Goal: Information Seeking & Learning: Learn about a topic

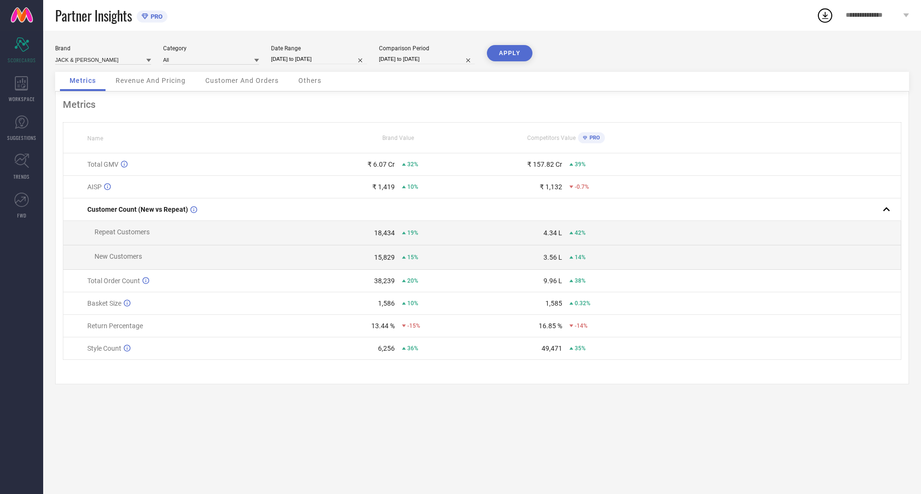
click at [142, 78] on span "Revenue And Pricing" at bounding box center [151, 81] width 70 height 8
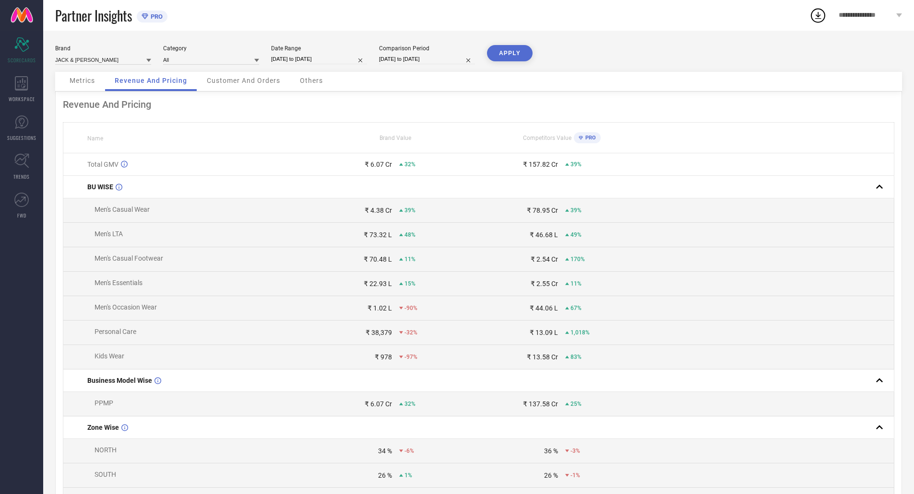
click at [234, 80] on span "Customer And Orders" at bounding box center [243, 81] width 73 height 8
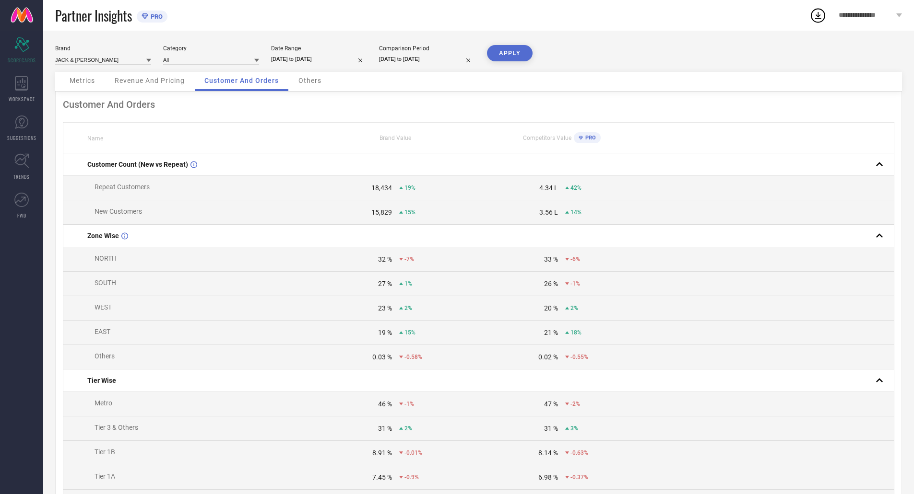
click at [313, 80] on span "Others" at bounding box center [309, 81] width 23 height 8
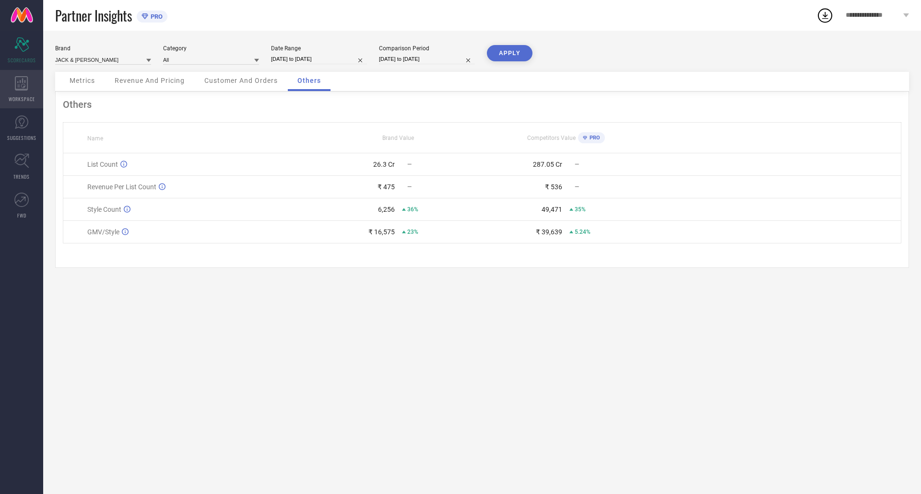
click at [32, 89] on div "WORKSPACE" at bounding box center [21, 89] width 43 height 38
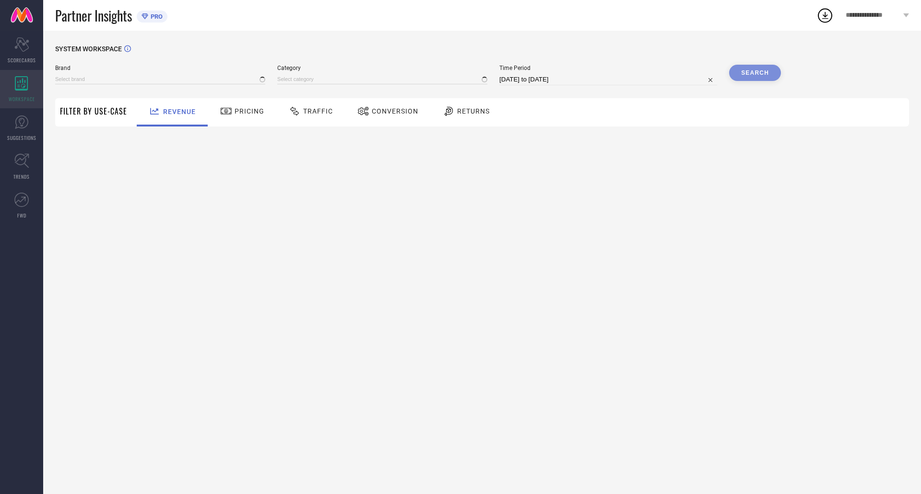
type input "JACK & [PERSON_NAME]"
type input "All"
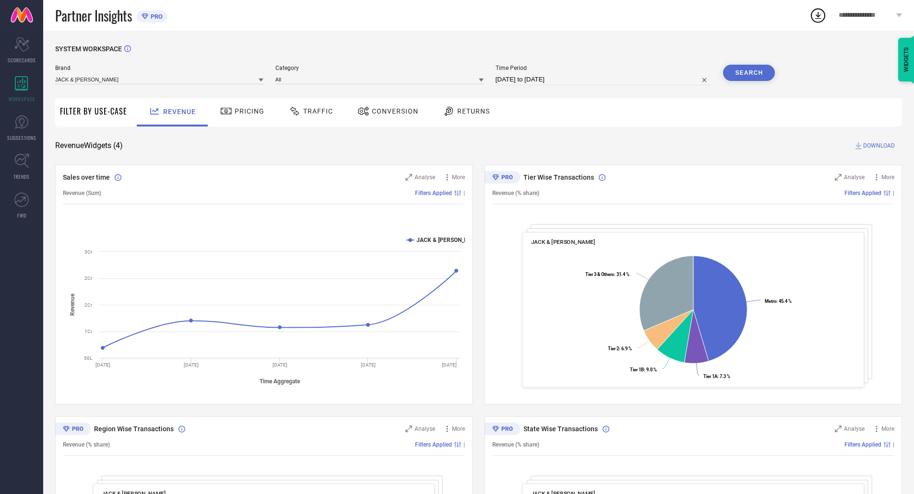
click at [241, 113] on span "Pricing" at bounding box center [249, 111] width 30 height 8
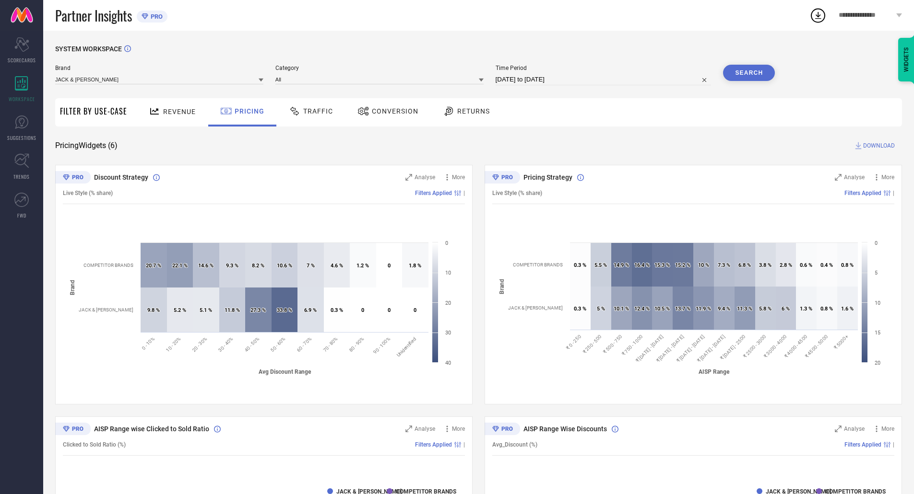
click at [404, 110] on span "Conversion" at bounding box center [395, 111] width 47 height 8
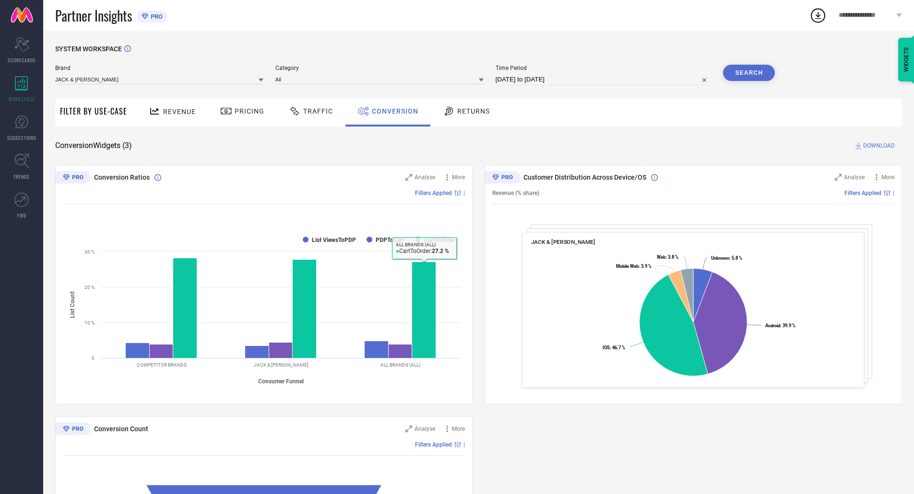
click at [477, 111] on span "Returns" at bounding box center [473, 111] width 33 height 8
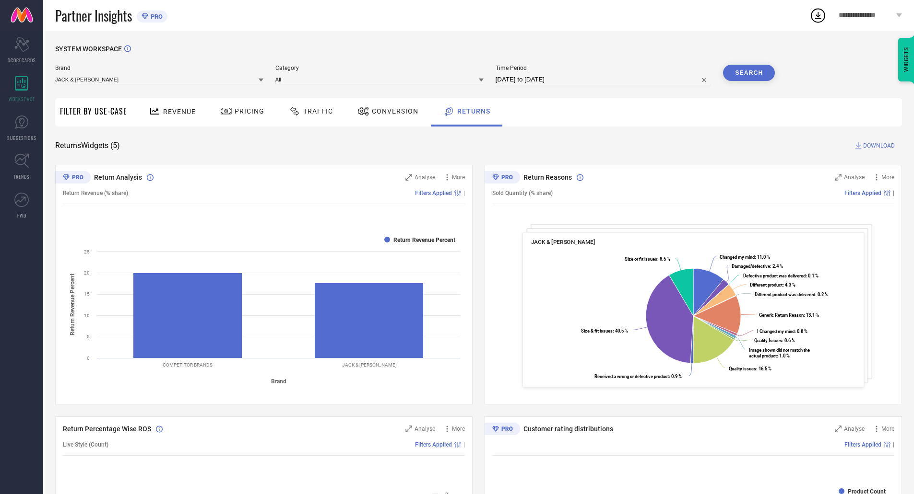
click at [822, 15] on icon at bounding box center [817, 15] width 17 height 17
click at [11, 127] on link "SUGGESTIONS" at bounding box center [21, 128] width 43 height 38
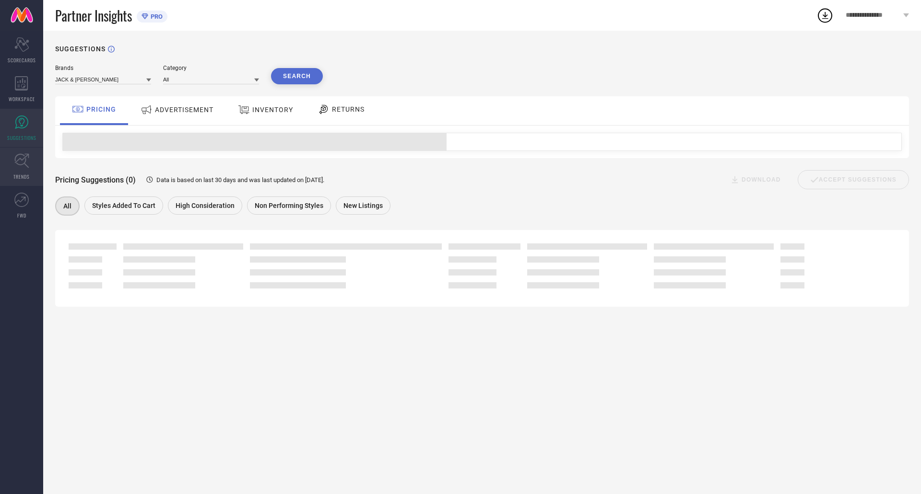
click at [17, 164] on icon at bounding box center [21, 161] width 14 height 14
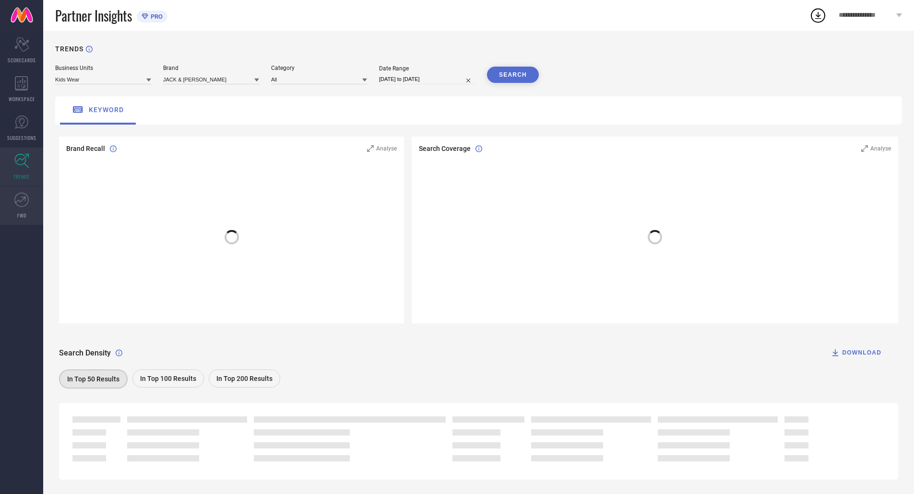
click at [21, 202] on icon at bounding box center [21, 200] width 14 height 14
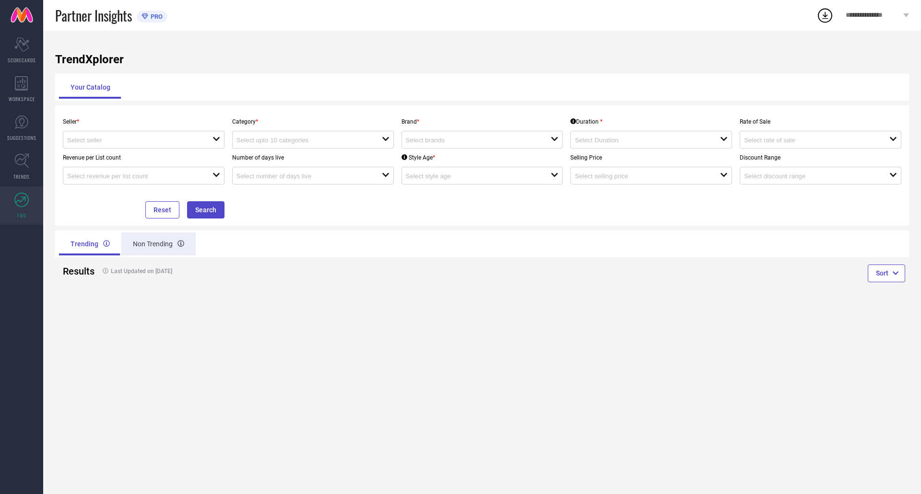
click at [143, 245] on div "Non Trending" at bounding box center [158, 244] width 74 height 23
click at [28, 61] on span "SCORECARDS" at bounding box center [22, 60] width 28 height 7
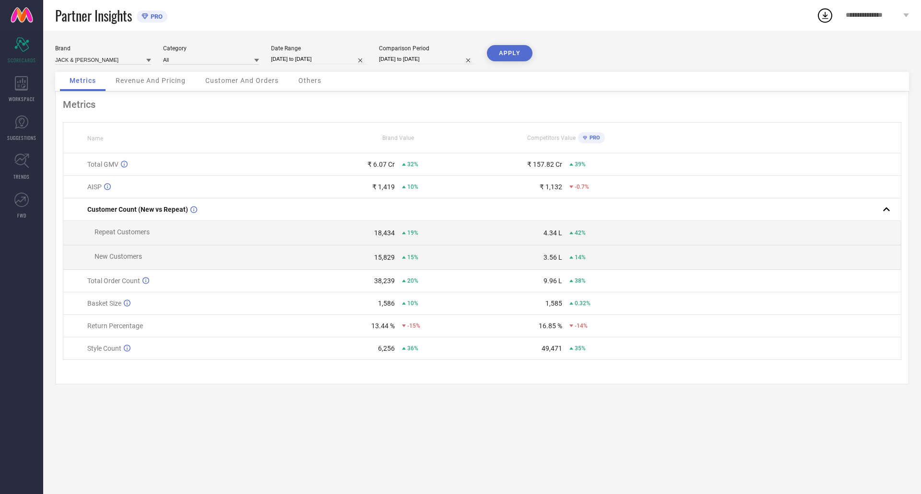
click at [174, 84] on span "Revenue And Pricing" at bounding box center [151, 81] width 70 height 8
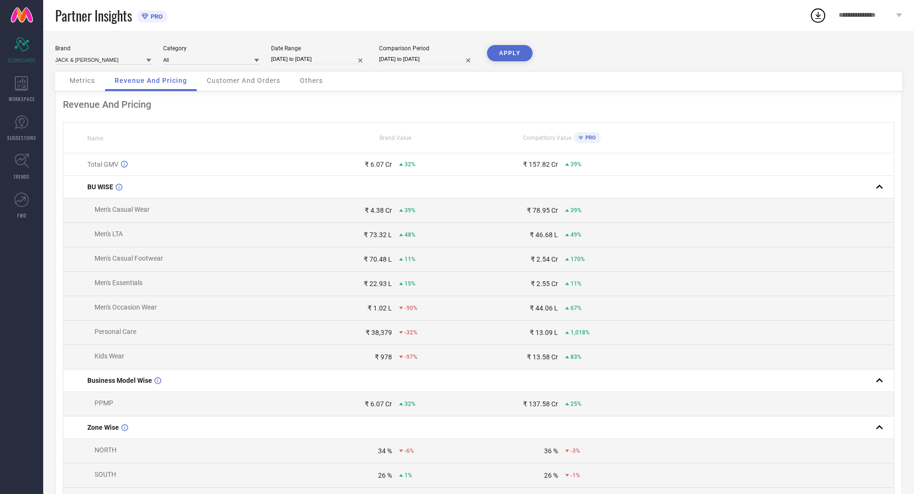
click at [235, 83] on span "Customer And Orders" at bounding box center [243, 81] width 73 height 8
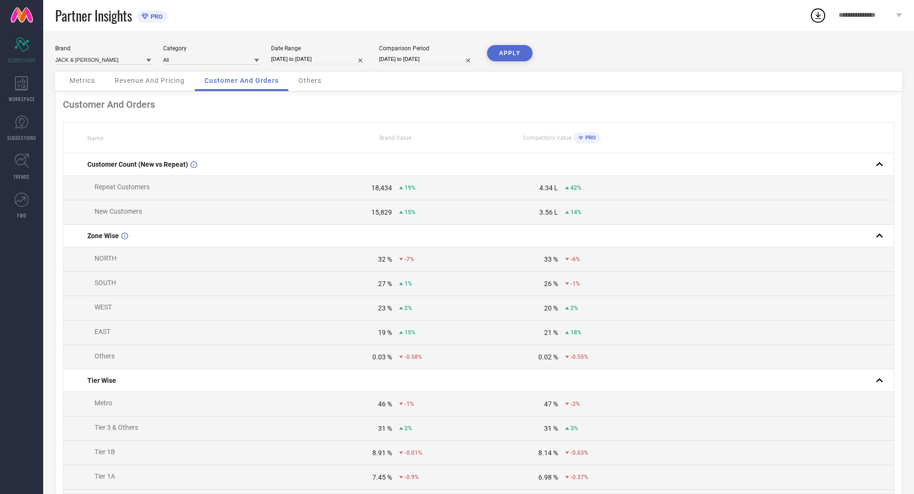
click at [307, 84] on span "Others" at bounding box center [309, 81] width 23 height 8
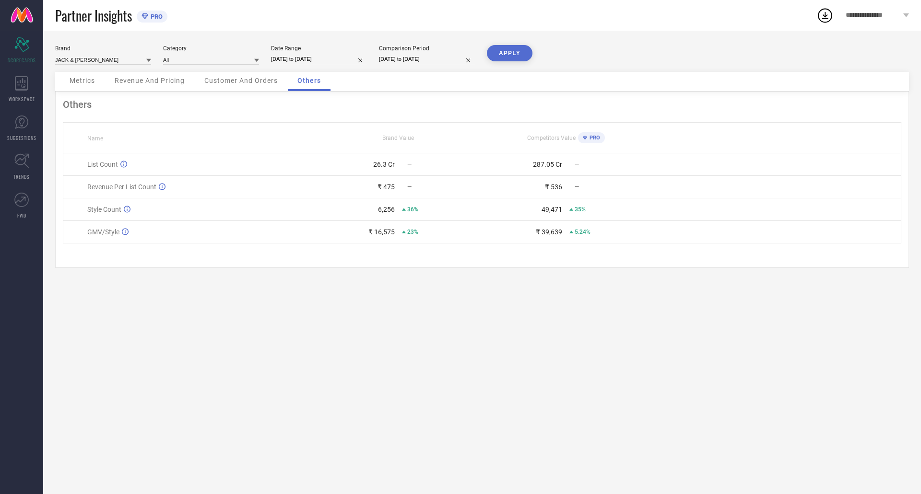
click at [230, 83] on span "Customer And Orders" at bounding box center [240, 81] width 73 height 8
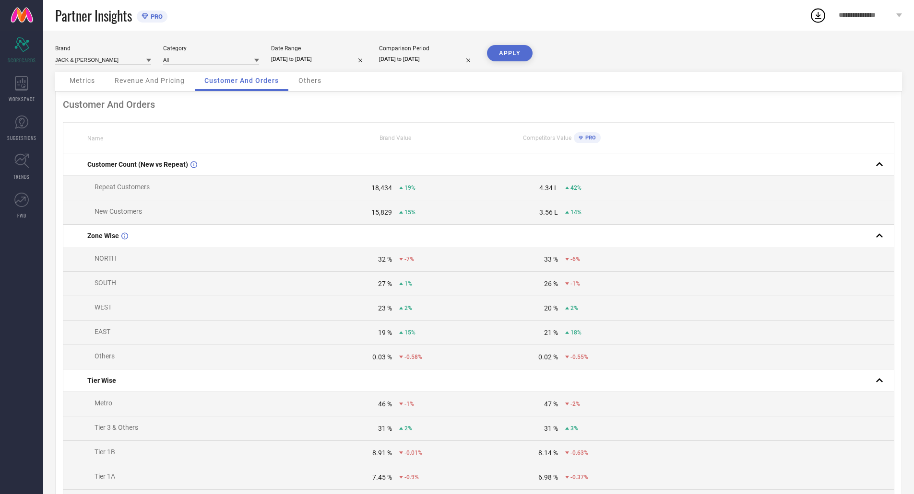
click at [166, 84] on span "Revenue And Pricing" at bounding box center [150, 81] width 70 height 8
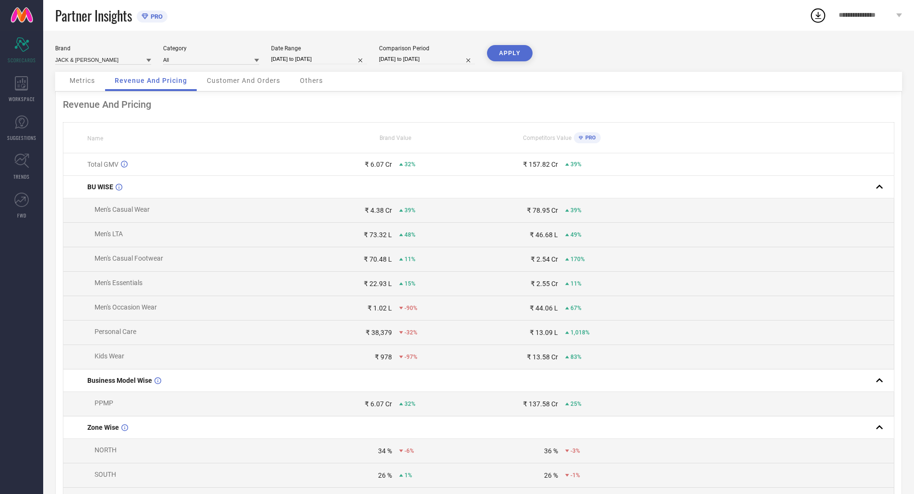
click at [88, 83] on span "Metrics" at bounding box center [82, 81] width 25 height 8
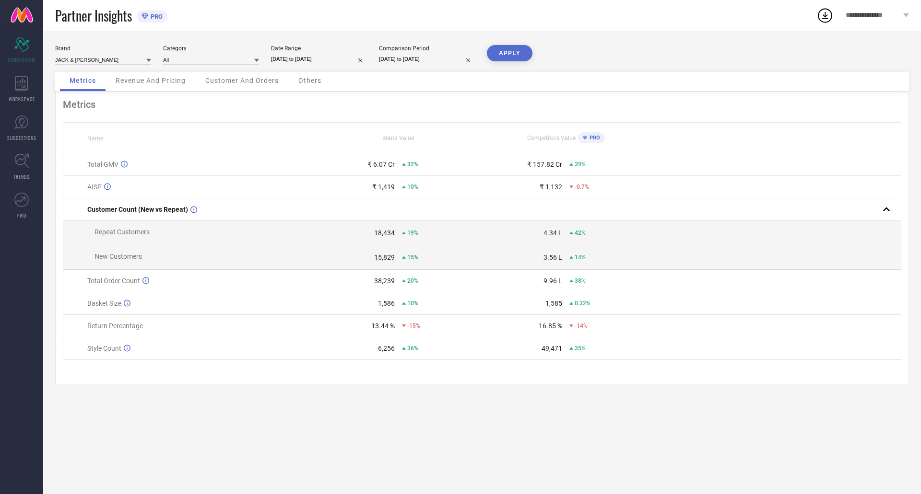
click at [155, 83] on span "Revenue And Pricing" at bounding box center [151, 81] width 70 height 8
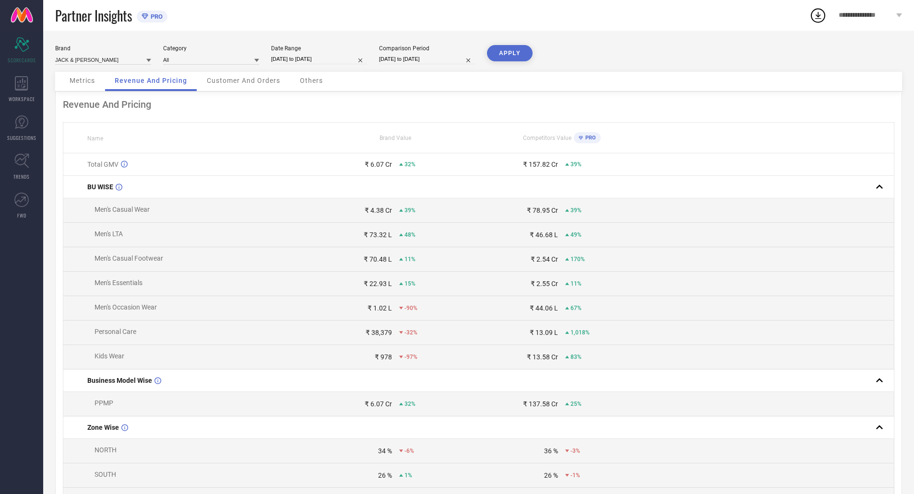
click at [266, 80] on span "Customer And Orders" at bounding box center [243, 81] width 73 height 8
